Goal: Complete application form

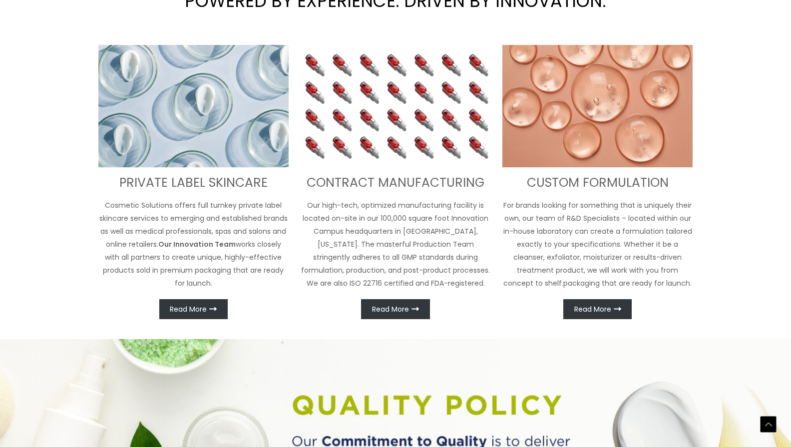
scroll to position [436, 0]
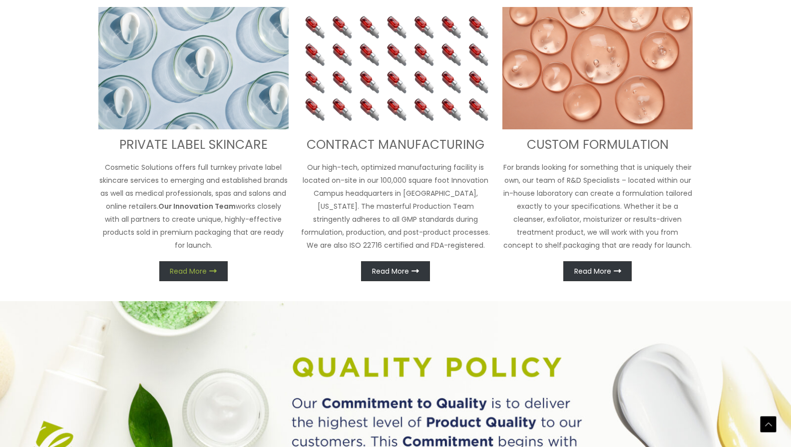
click at [201, 269] on span "Read More" at bounding box center [188, 271] width 37 height 7
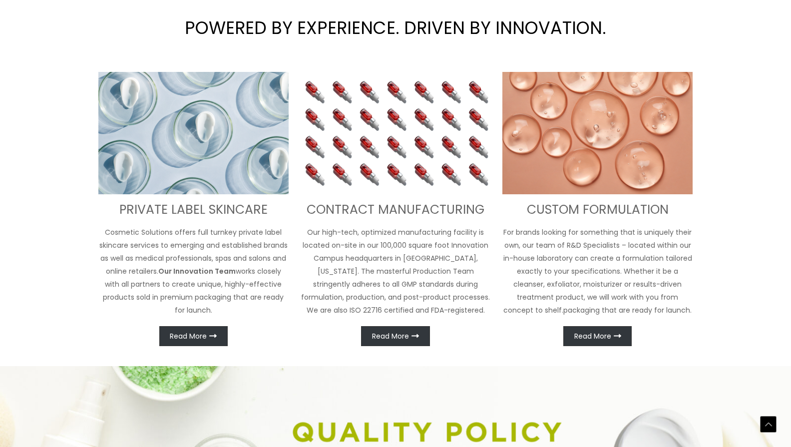
scroll to position [430, 0]
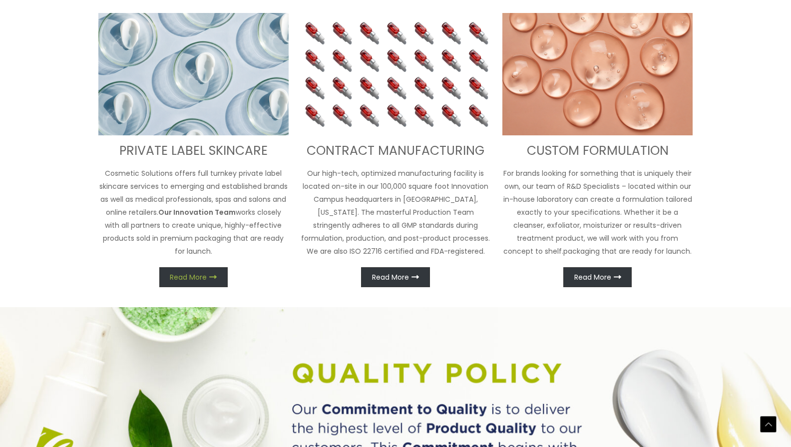
click at [194, 274] on span "Read More" at bounding box center [188, 277] width 37 height 7
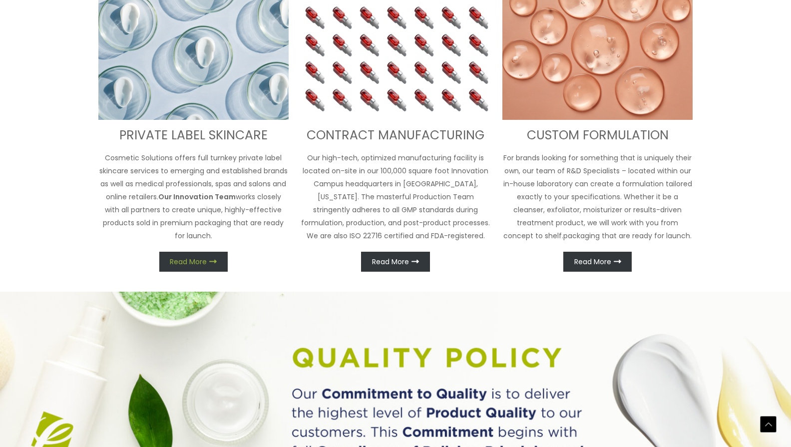
click at [216, 260] on icon at bounding box center [212, 261] width 7 height 7
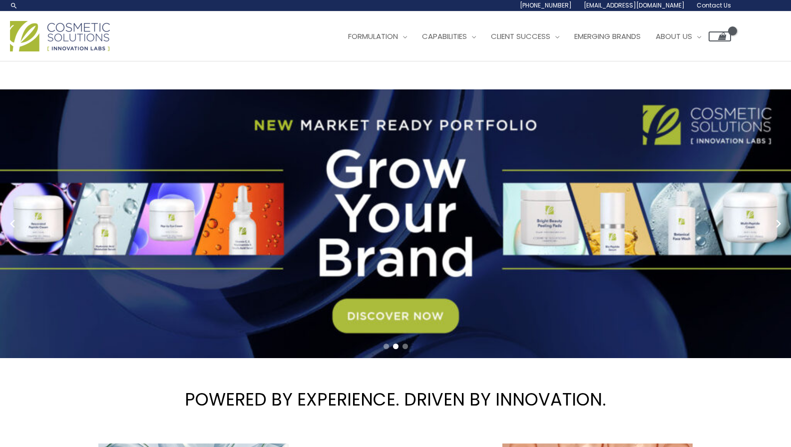
scroll to position [0, 0]
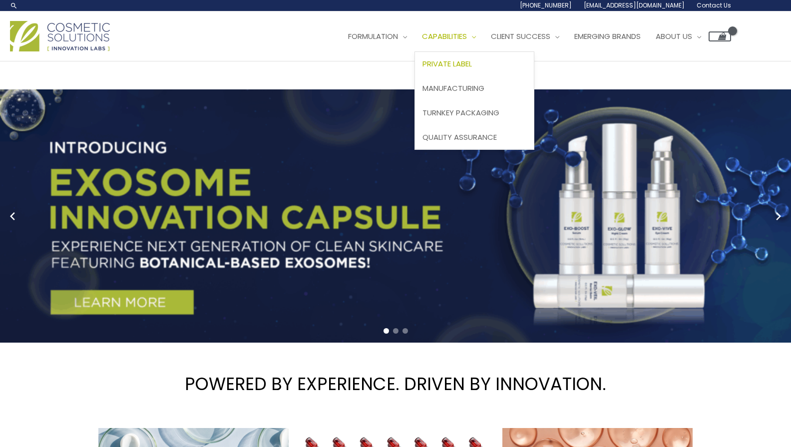
click at [466, 63] on span "Private Label" at bounding box center [446, 63] width 49 height 10
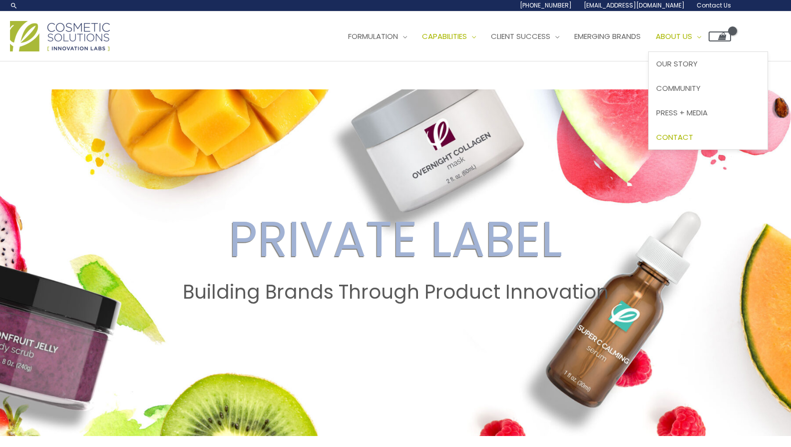
click at [693, 134] on span "Contact" at bounding box center [674, 137] width 37 height 10
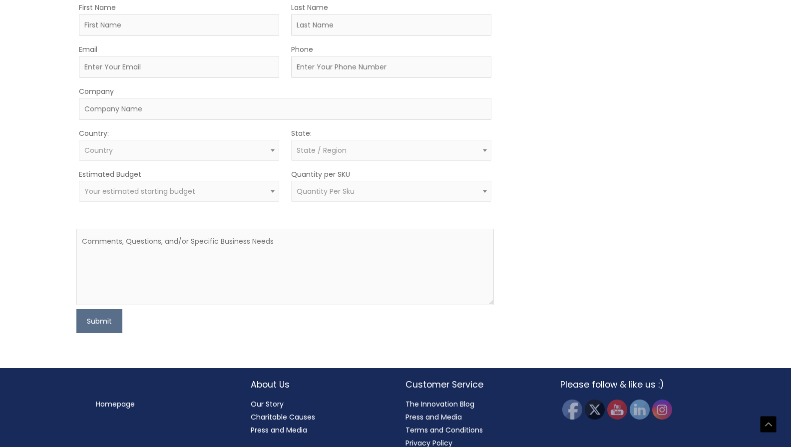
scroll to position [302, 0]
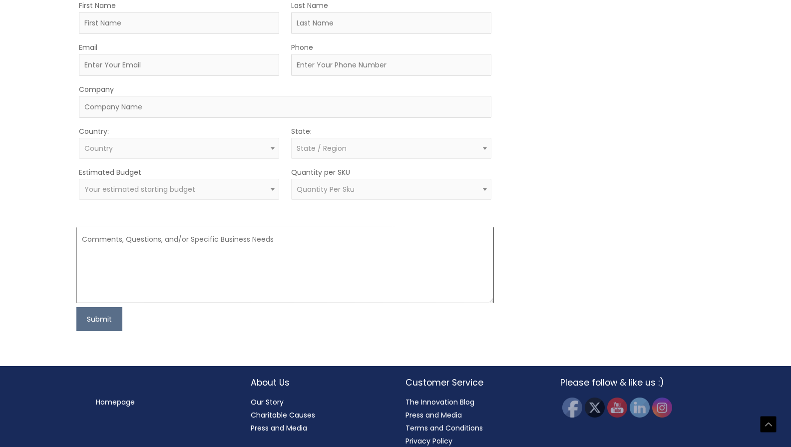
click at [167, 242] on textarea at bounding box center [285, 265] width 418 height 76
paste textarea "We are looking for SPF50 cream (chemical, mineral, hybrid). Do you carry this p…"
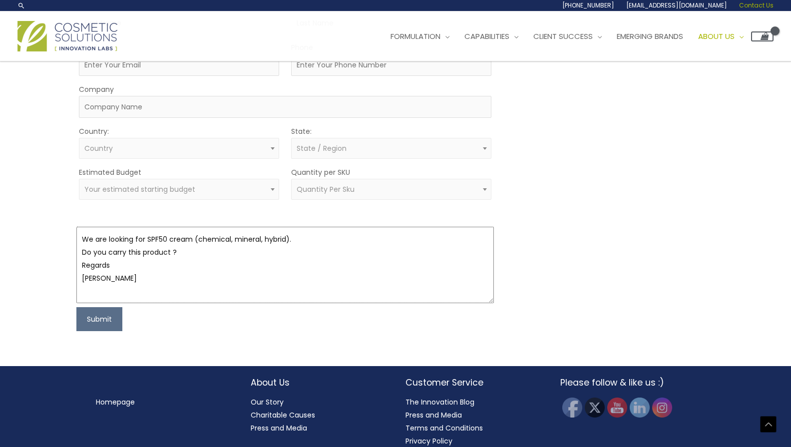
scroll to position [148, 0]
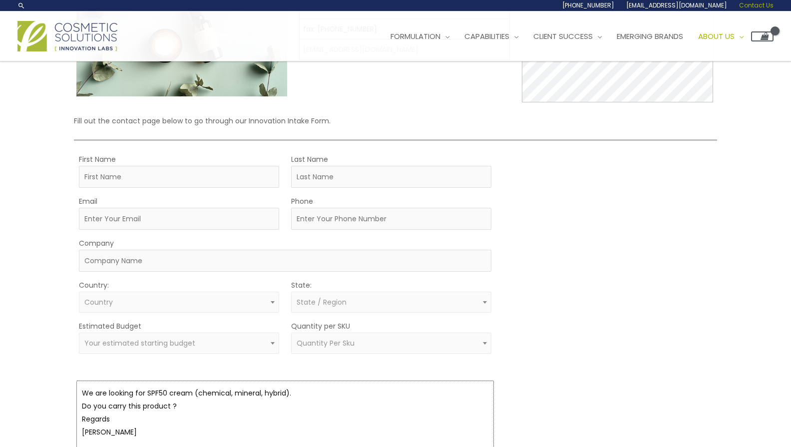
type textarea "We are looking for SPF50 cream (chemical, mineral, hybrid). Do you carry this p…"
type input "[PERSON_NAME]"
type input "Secchi"
type input "[PERSON_NAME][EMAIL_ADDRESS][DOMAIN_NAME]"
type input "7862162114"
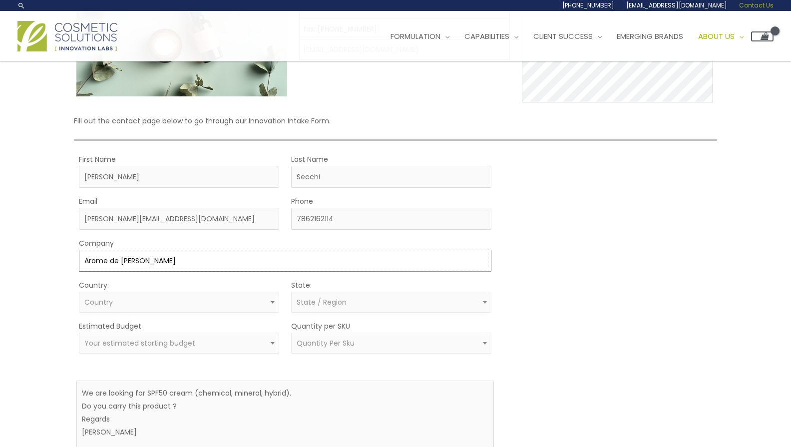
type input "Arome de [PERSON_NAME]"
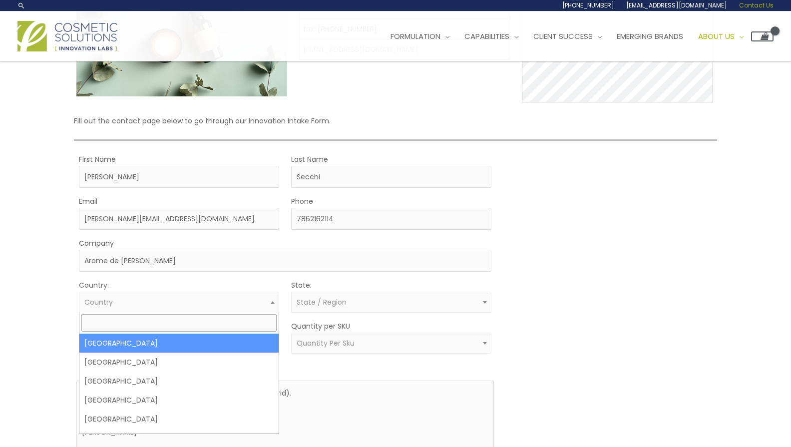
click at [144, 306] on span "Country" at bounding box center [178, 302] width 189 height 9
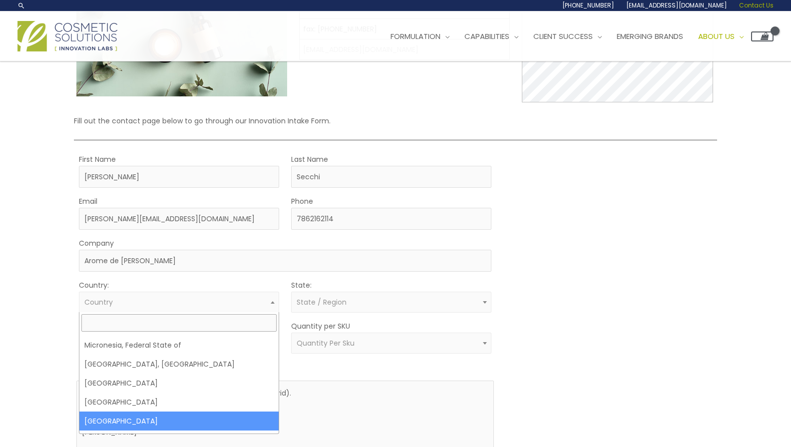
scroll to position [2817, 0]
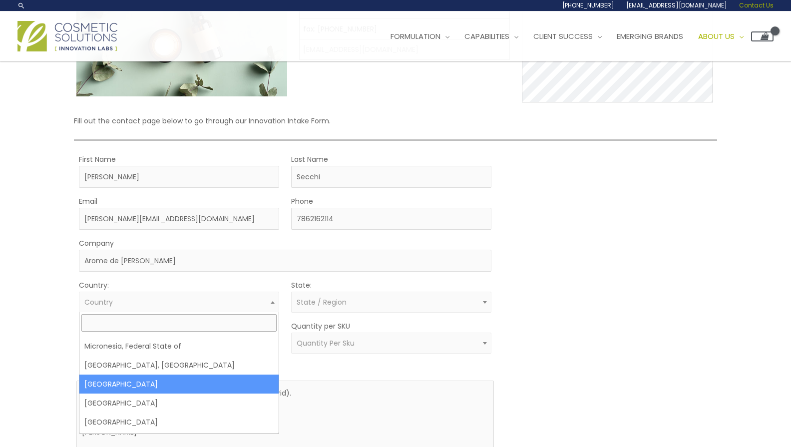
select select "[GEOGRAPHIC_DATA]"
select select
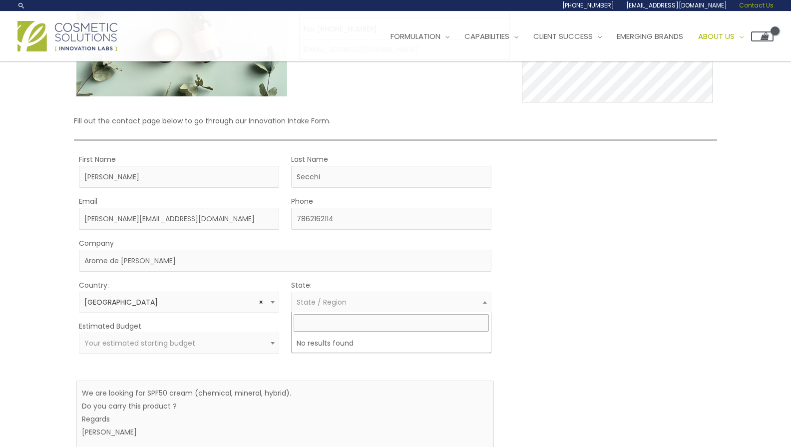
click at [342, 302] on span "State / Region" at bounding box center [322, 302] width 50 height 10
type input "[GEOGRAPHIC_DATA]"
click at [180, 360] on form "First Name [PERSON_NAME] Last Name Secchi Email [PERSON_NAME][EMAIL_ADDRESS][DO…" at bounding box center [285, 319] width 418 height 332
click at [186, 342] on span "Your estimated starting budget" at bounding box center [139, 343] width 111 height 10
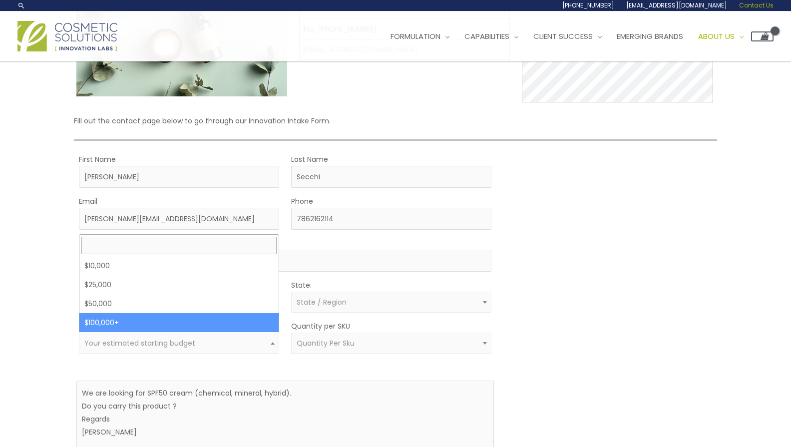
select select "100000+"
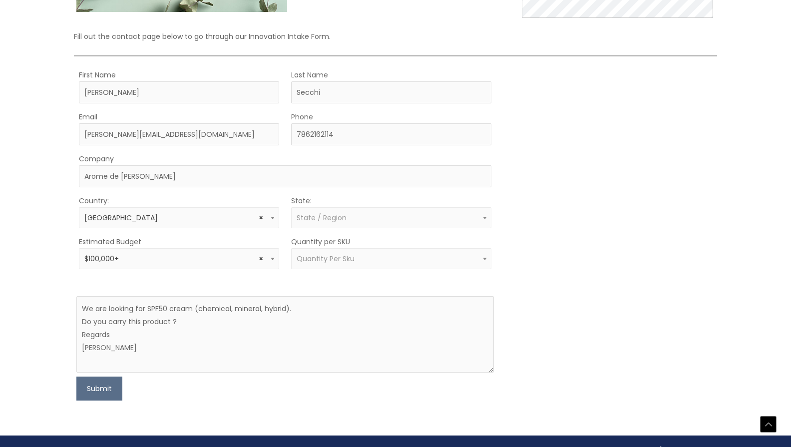
scroll to position [233, 0]
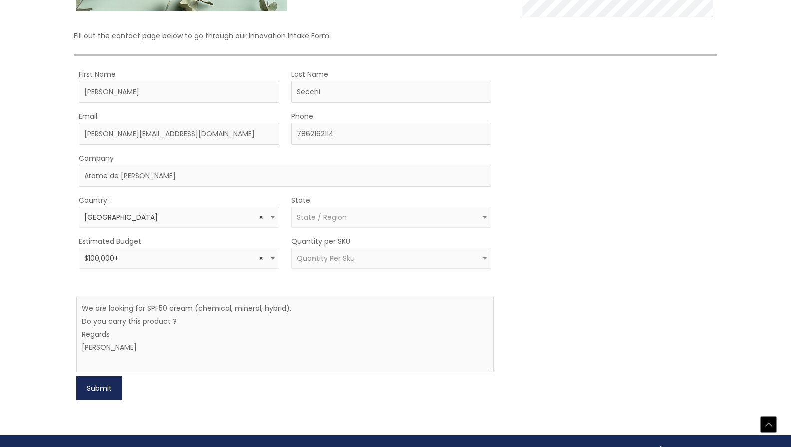
click at [98, 385] on button "Submit" at bounding box center [99, 388] width 46 height 24
click at [368, 256] on span "Quantity Per Sku" at bounding box center [391, 258] width 189 height 9
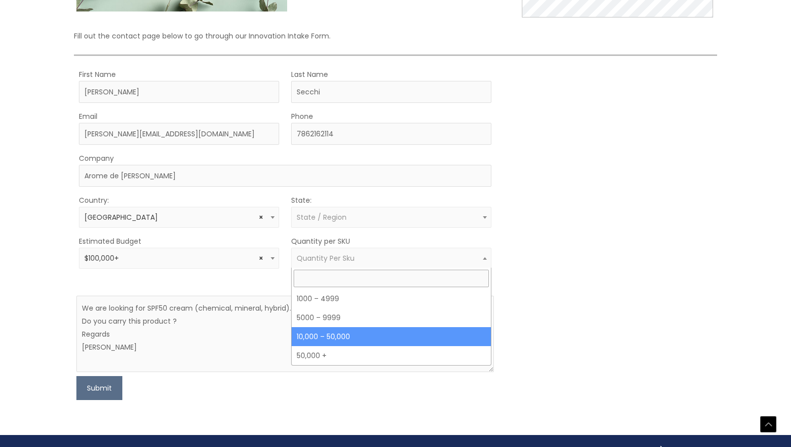
select select "12"
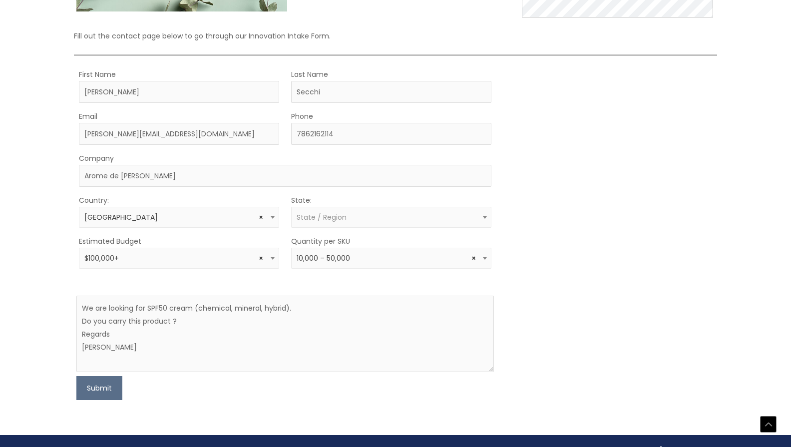
click at [201, 259] on span "× $100,000+" at bounding box center [178, 258] width 189 height 9
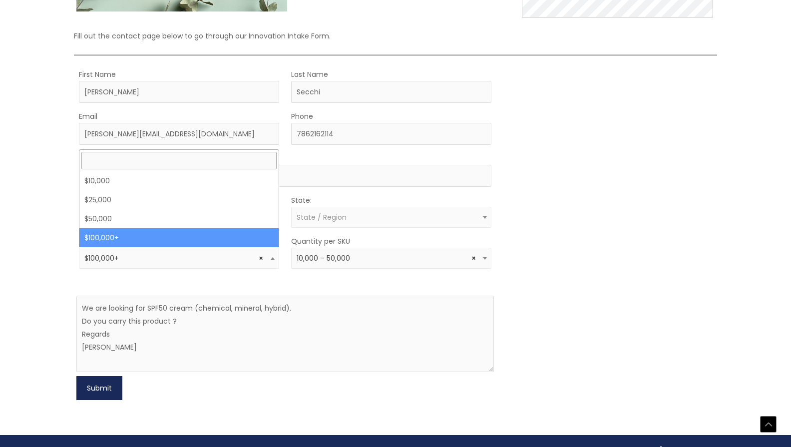
click at [102, 387] on button "Submit" at bounding box center [99, 388] width 46 height 24
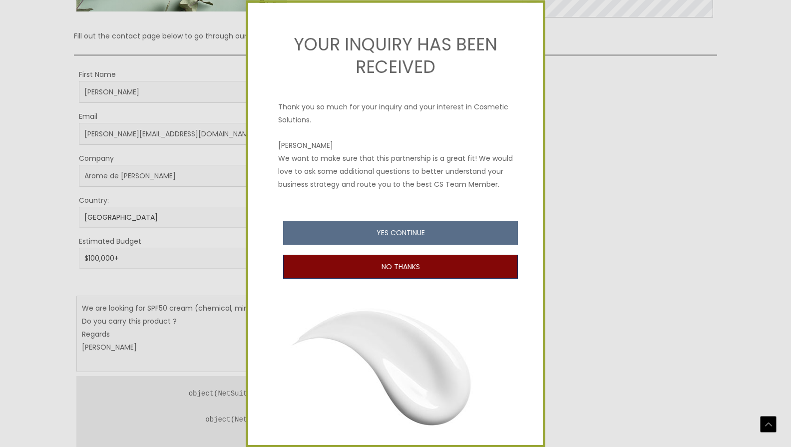
click at [398, 266] on button "NO THANKS" at bounding box center [400, 267] width 235 height 24
